Goal: Transaction & Acquisition: Purchase product/service

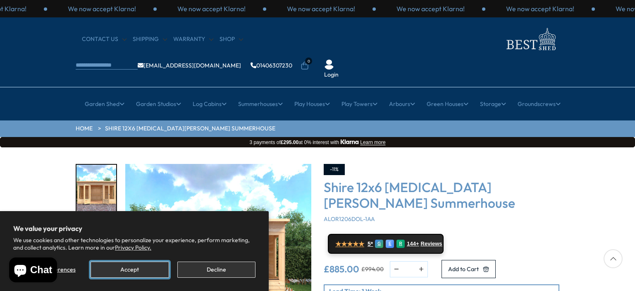
click at [148, 273] on button "Accept" at bounding box center [130, 269] width 78 height 16
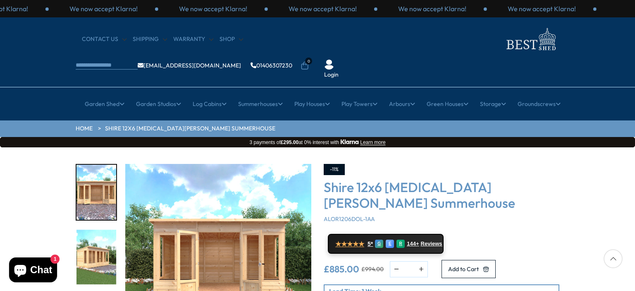
click at [93, 229] on img "2 / 9" at bounding box center [96, 256] width 40 height 55
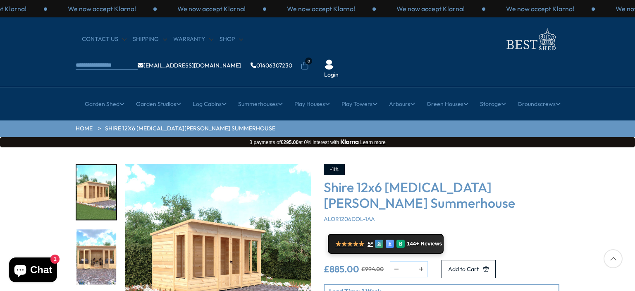
click at [113, 183] on img "2 / 9" at bounding box center [96, 191] width 40 height 55
click at [615, 260] on div at bounding box center [612, 258] width 19 height 19
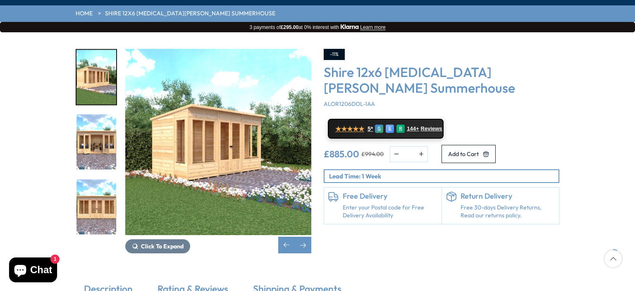
scroll to position [132, 0]
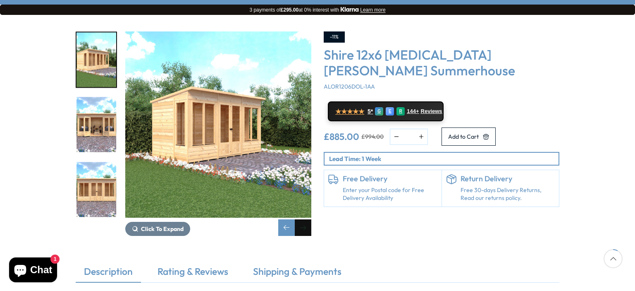
click at [301, 219] on div "Next slide" at bounding box center [303, 227] width 17 height 17
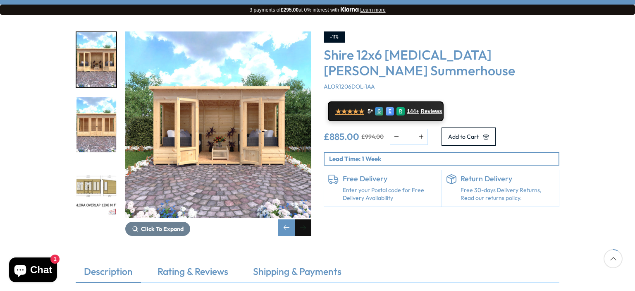
click at [301, 219] on div "Next slide" at bounding box center [303, 227] width 17 height 17
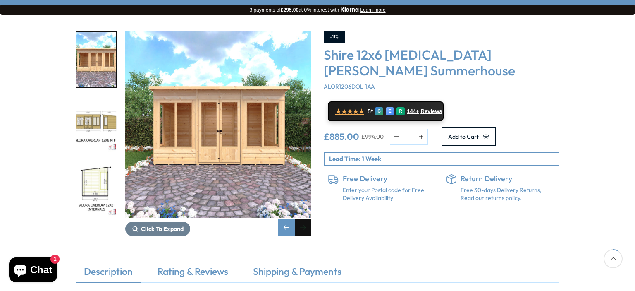
click at [301, 219] on div "Next slide" at bounding box center [303, 227] width 17 height 17
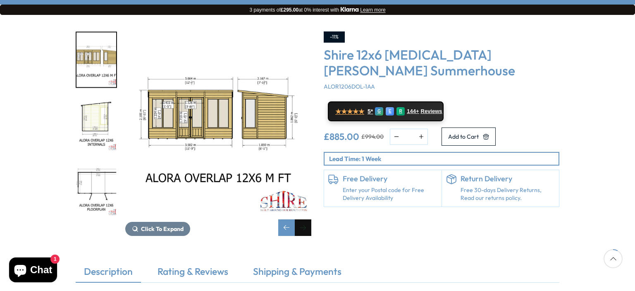
click at [301, 219] on div "Next slide" at bounding box center [303, 227] width 17 height 17
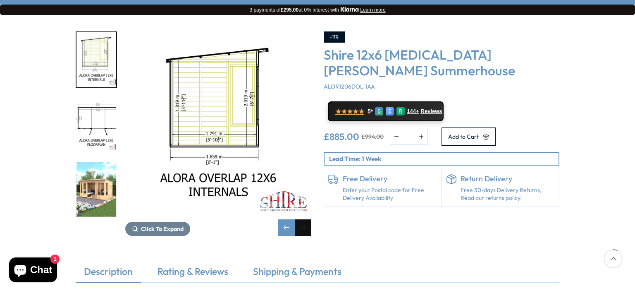
click at [301, 219] on div "Next slide" at bounding box center [303, 227] width 17 height 17
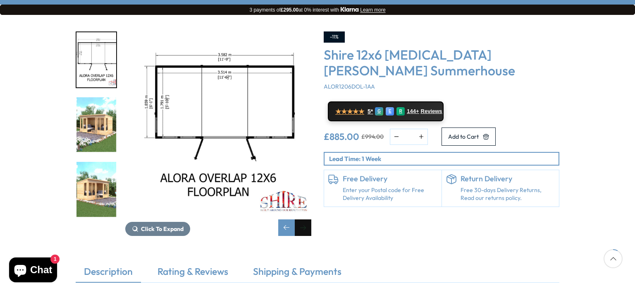
click at [301, 219] on div "Next slide" at bounding box center [303, 227] width 17 height 17
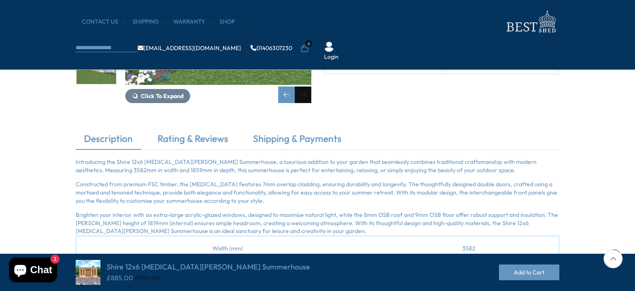
scroll to position [298, 0]
